Goal: Information Seeking & Learning: Understand process/instructions

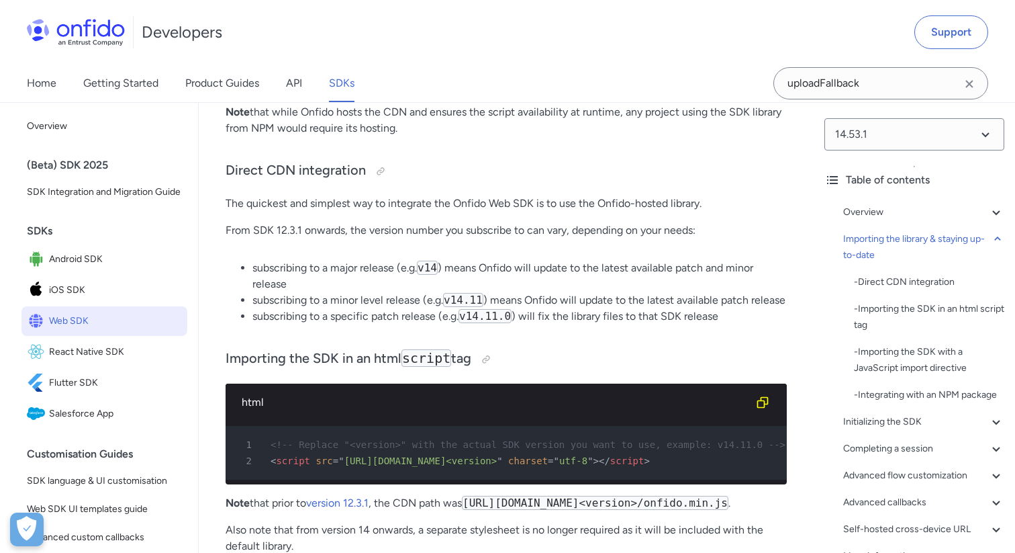
scroll to position [1127, 0]
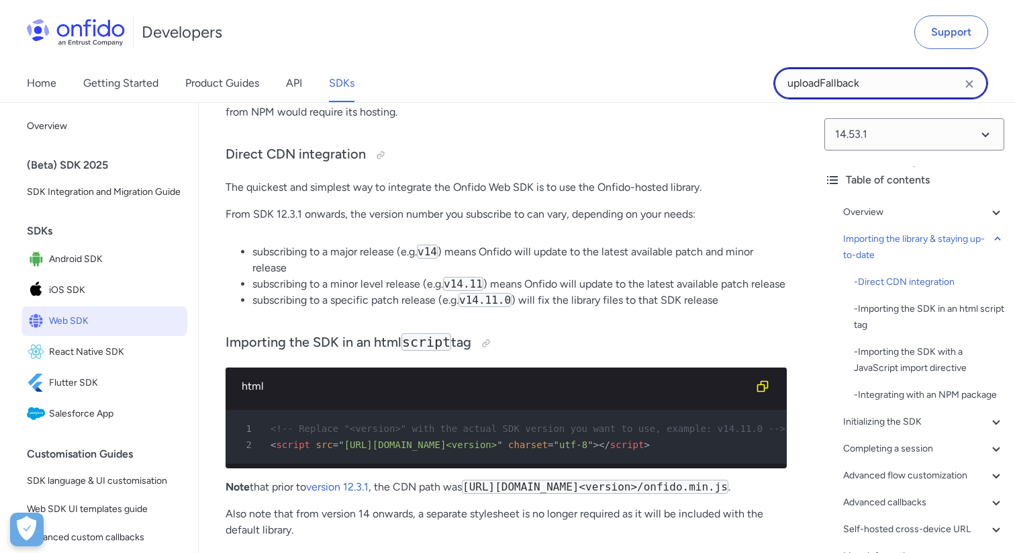
click at [869, 68] on input "uploadFallback" at bounding box center [881, 83] width 215 height 32
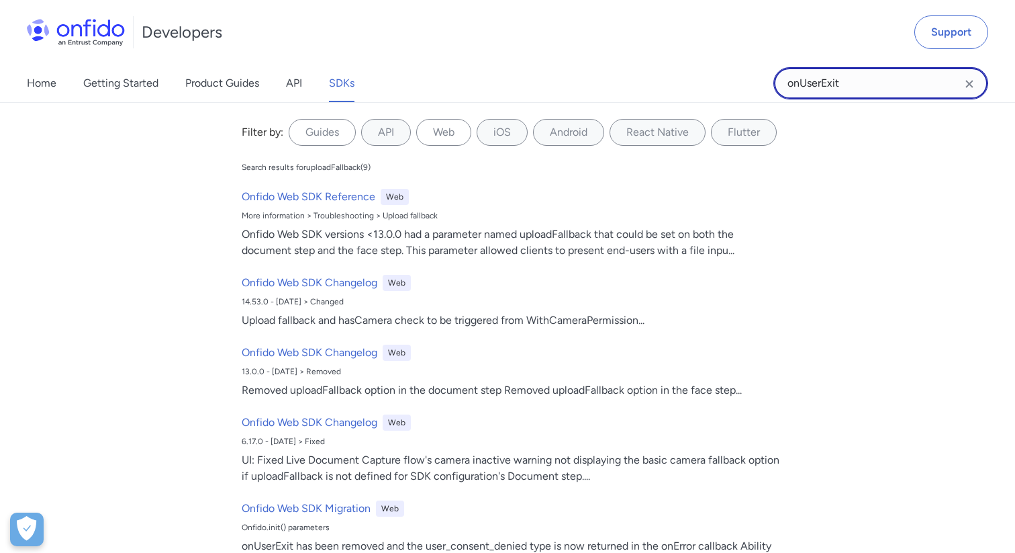
type input "onUserExit"
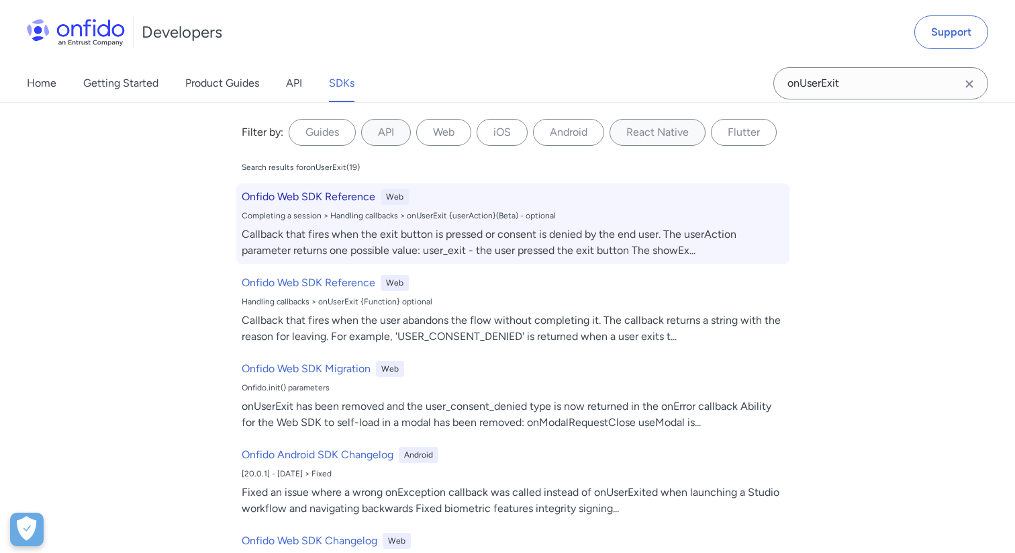
click at [328, 195] on h6 "Onfido Web SDK Reference" at bounding box center [309, 197] width 134 height 16
click at [309, 201] on h6 "Onfido Web SDK Reference" at bounding box center [309, 197] width 134 height 16
click at [347, 192] on h6 "Onfido Web SDK Reference" at bounding box center [309, 197] width 134 height 16
click at [483, 247] on div "Callback that fires when the exit button is pressed or consent is denied by the…" at bounding box center [513, 242] width 543 height 32
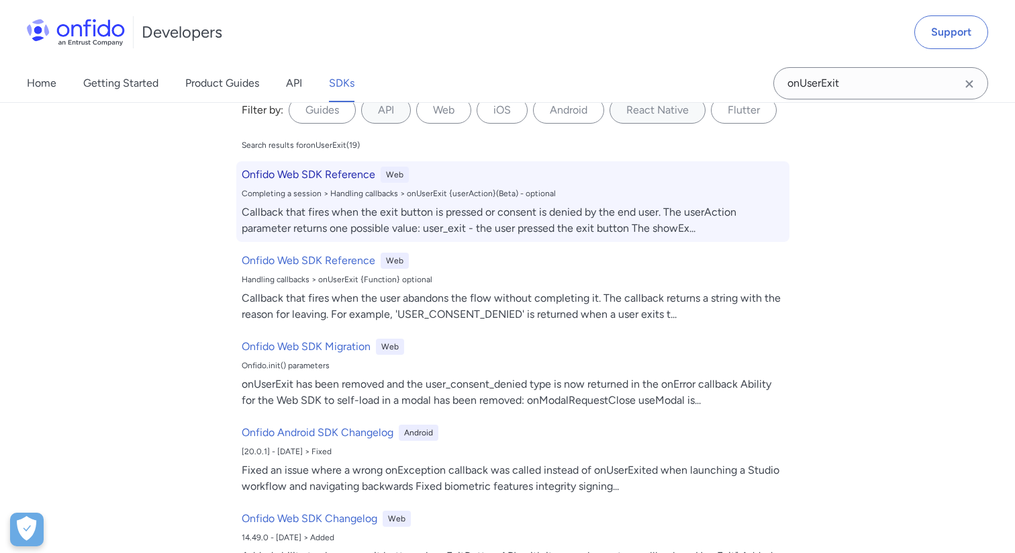
scroll to position [19, 0]
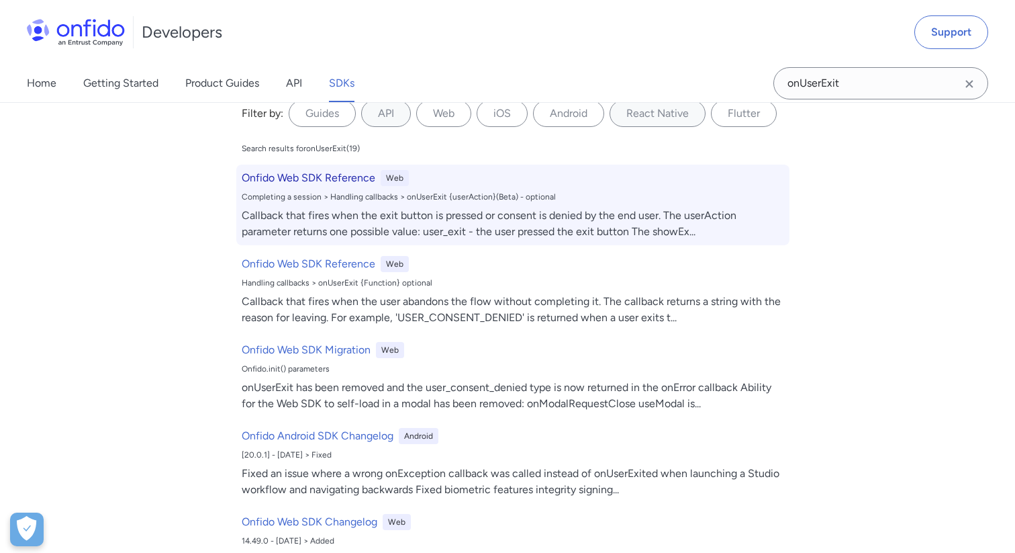
click at [308, 215] on div "Callback that fires when the exit button is pressed or consent is denied by the…" at bounding box center [513, 223] width 543 height 32
click at [302, 175] on h6 "Onfido Web SDK Reference" at bounding box center [309, 178] width 134 height 16
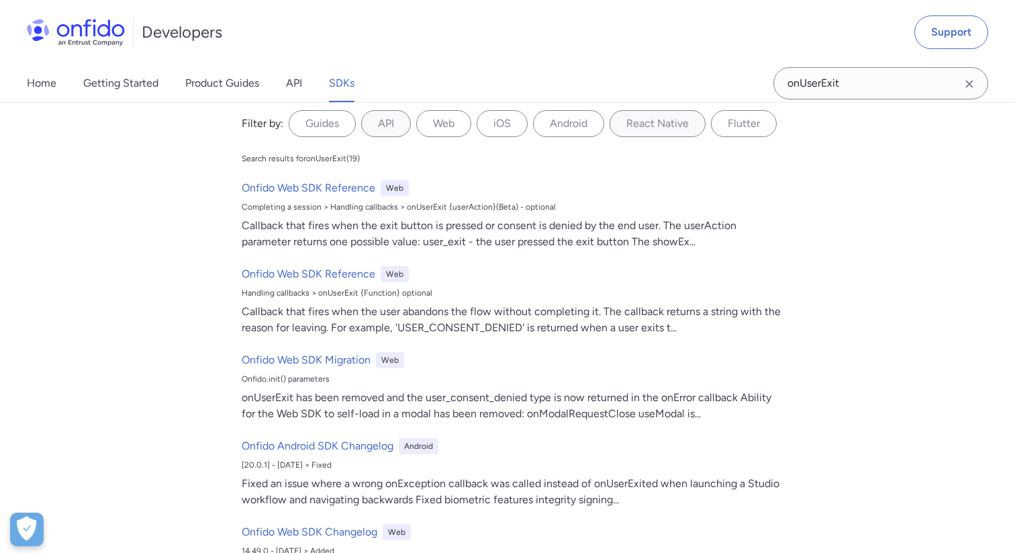
scroll to position [7, 0]
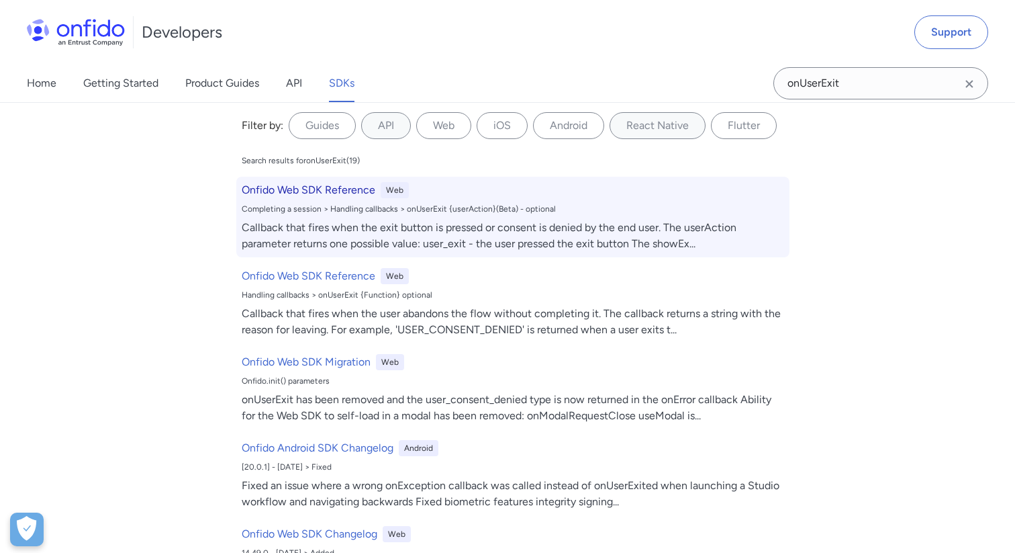
click at [482, 240] on div "Callback that fires when the exit button is pressed or consent is denied by the…" at bounding box center [513, 236] width 543 height 32
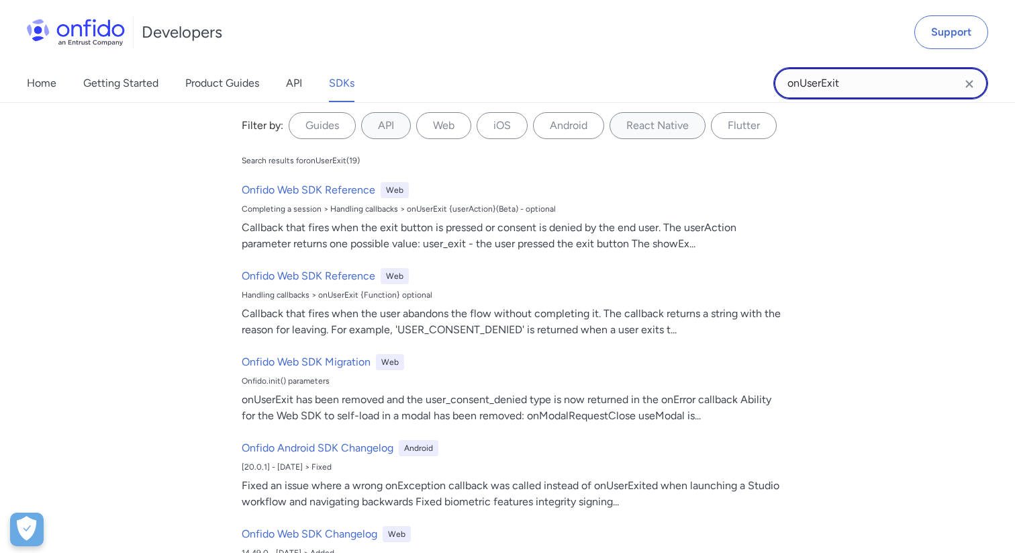
click at [837, 85] on input "onUserExit" at bounding box center [881, 83] width 215 height 32
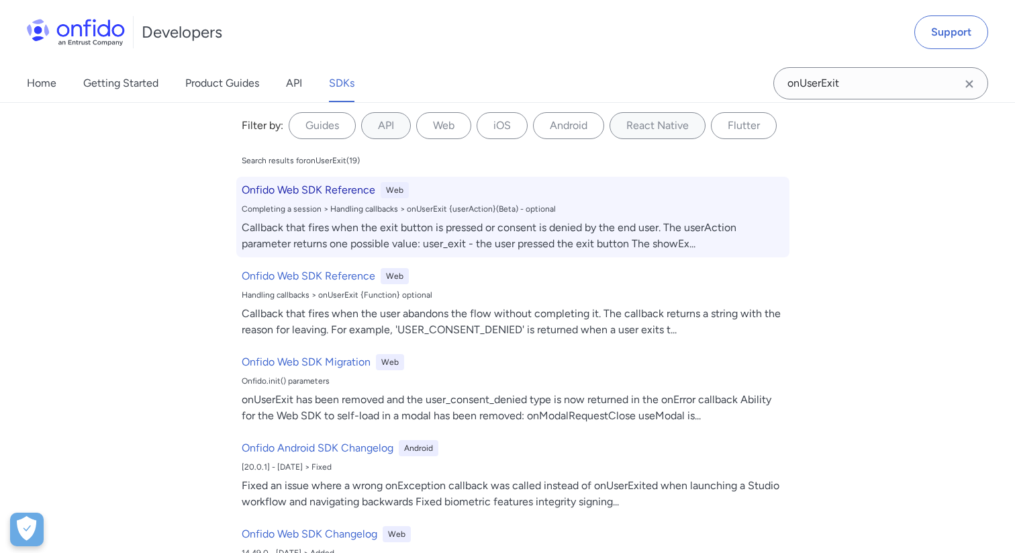
click at [336, 203] on div "Completing a session > Handling callbacks > onUserExit {userAction}(Beta) - opt…" at bounding box center [513, 208] width 543 height 11
click at [335, 195] on h6 "Onfido Web SDK Reference" at bounding box center [309, 190] width 134 height 16
